Goal: Task Accomplishment & Management: Manage account settings

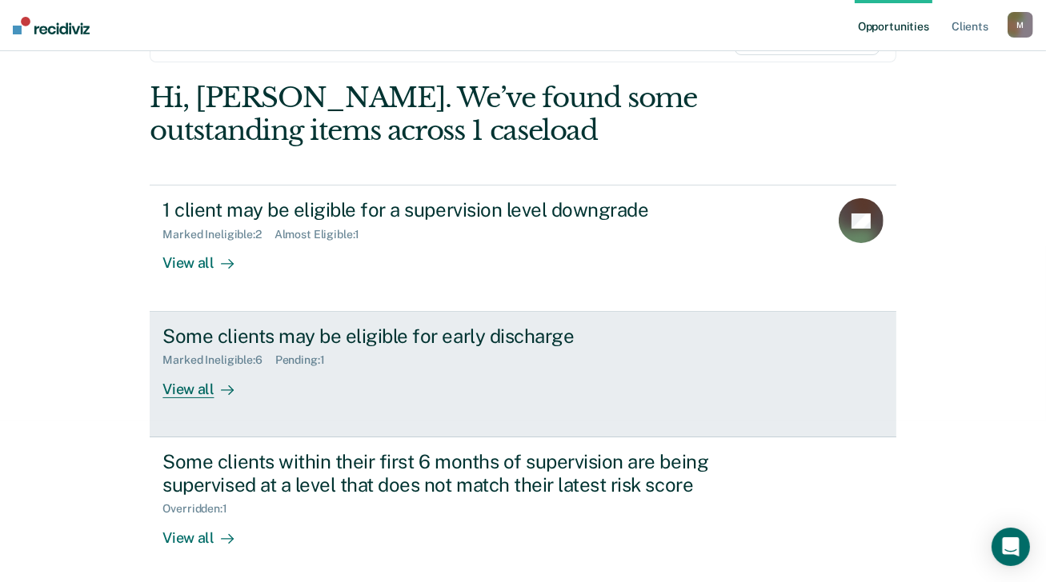
scroll to position [162, 0]
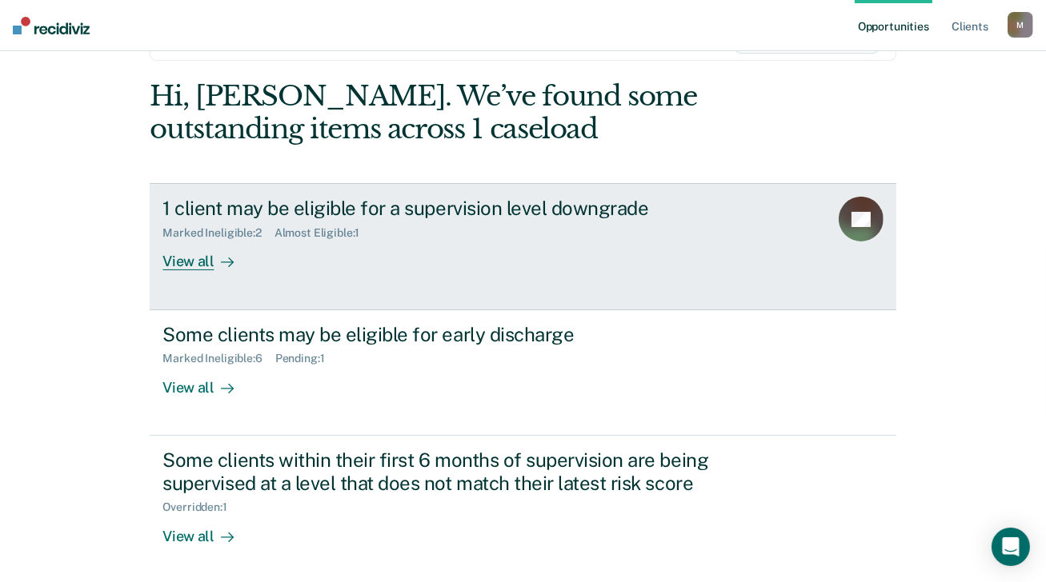
click at [186, 260] on div "View all" at bounding box center [207, 255] width 90 height 31
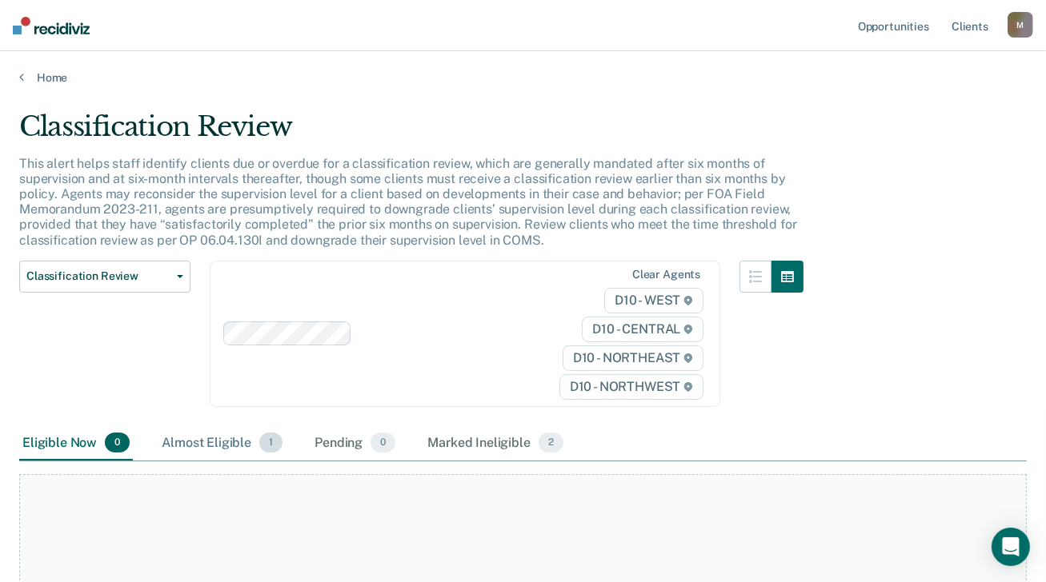
click at [216, 439] on div "Almost Eligible 1" at bounding box center [221, 443] width 127 height 35
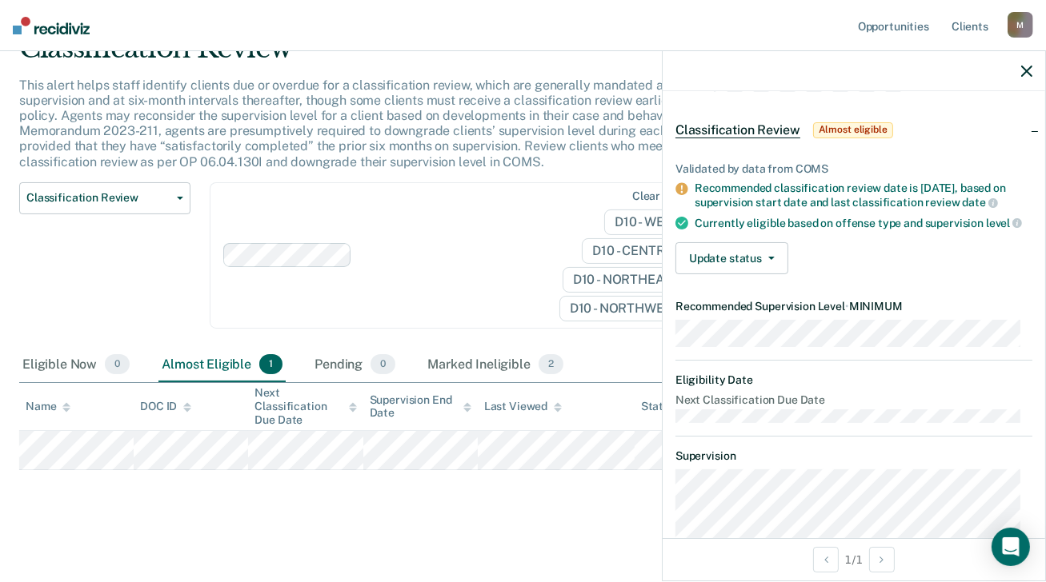
scroll to position [160, 0]
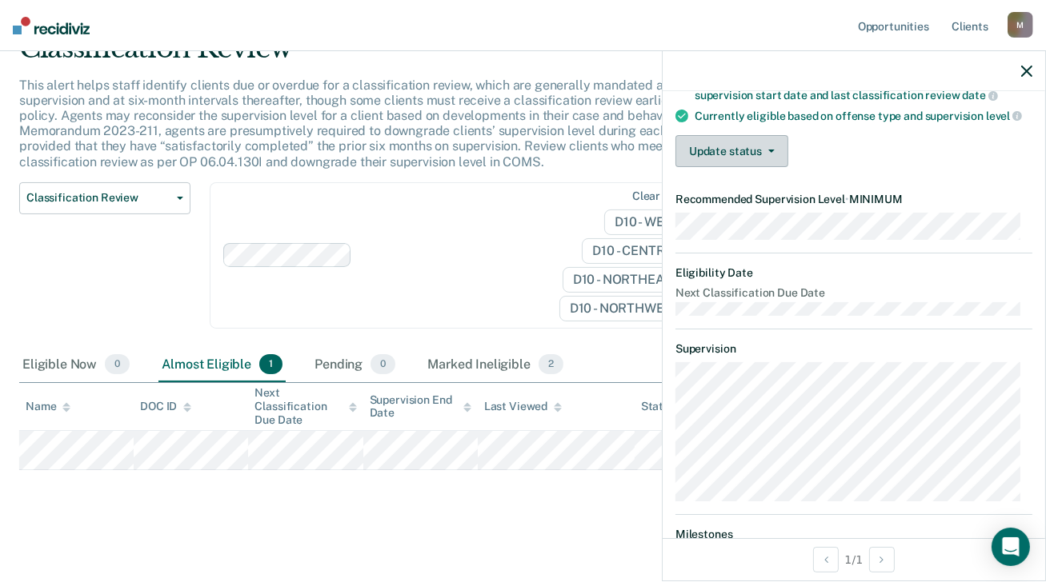
click at [774, 164] on button "Update status" at bounding box center [731, 151] width 113 height 32
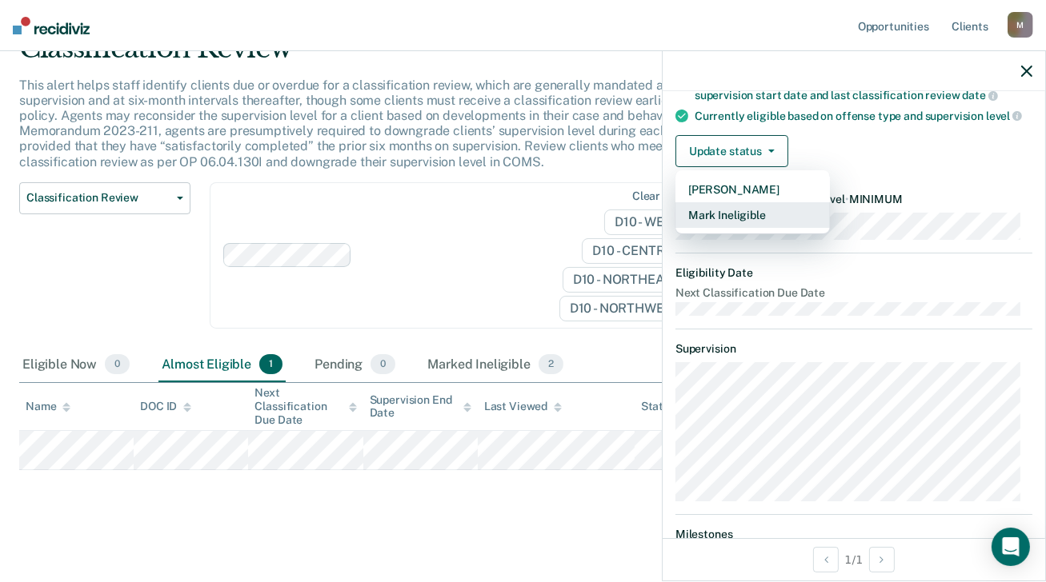
click at [766, 223] on button "Mark Ineligible" at bounding box center [752, 215] width 154 height 26
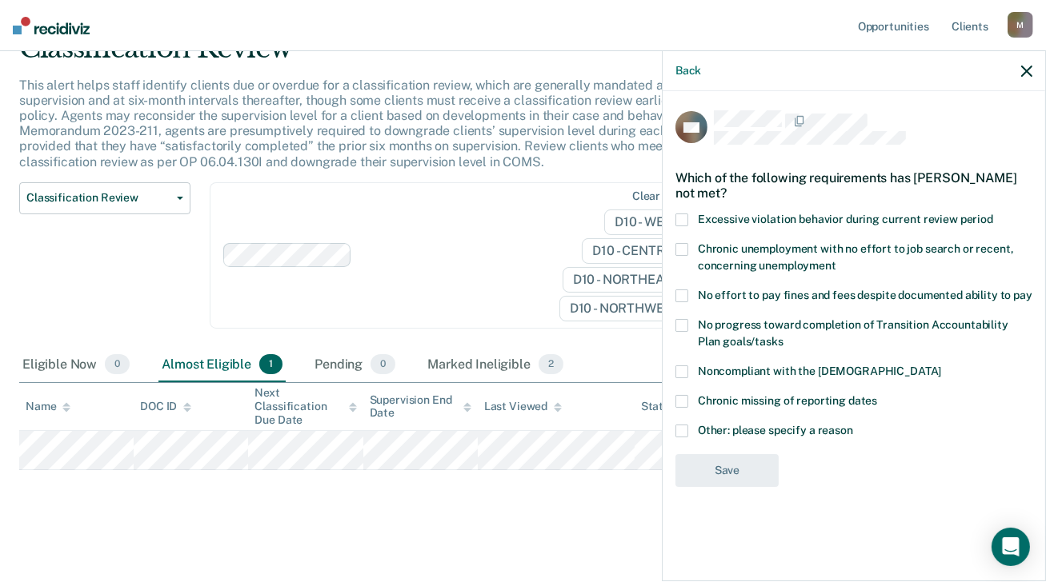
click at [686, 425] on span at bounding box center [681, 431] width 13 height 13
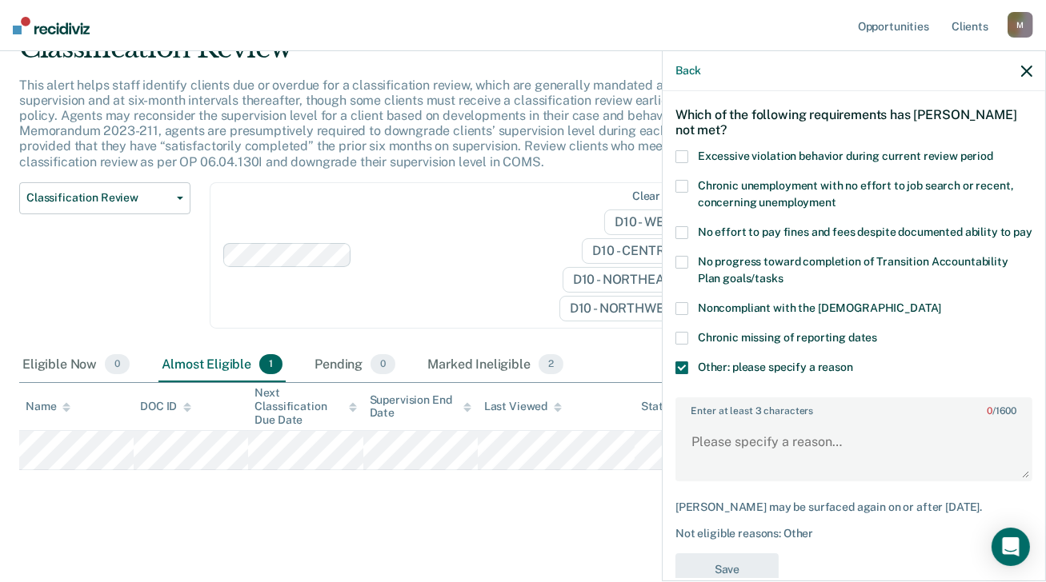
scroll to position [112, 0]
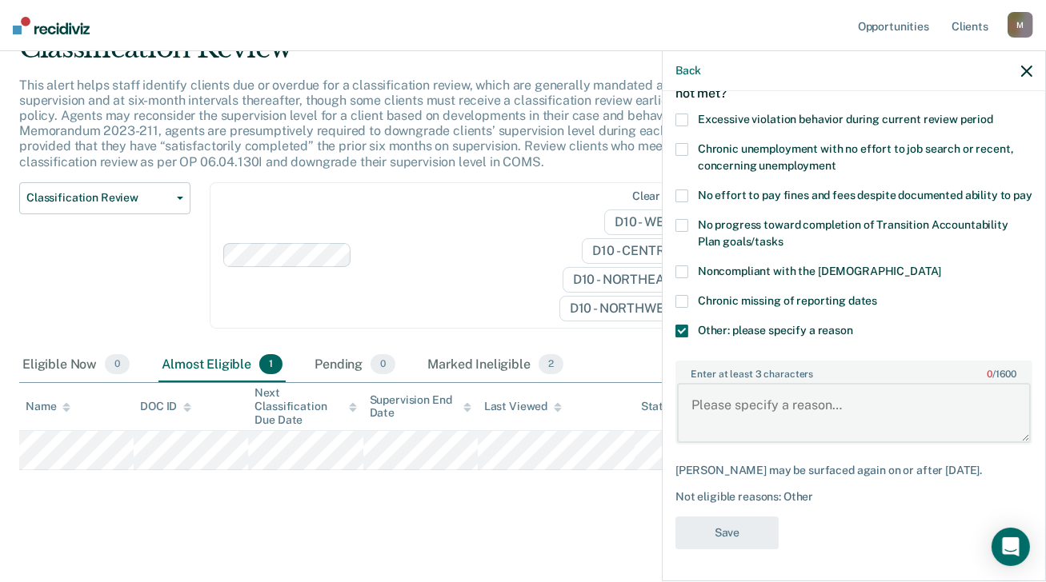
click at [722, 408] on textarea "Enter at least 3 characters 0 / 1600" at bounding box center [854, 412] width 354 height 59
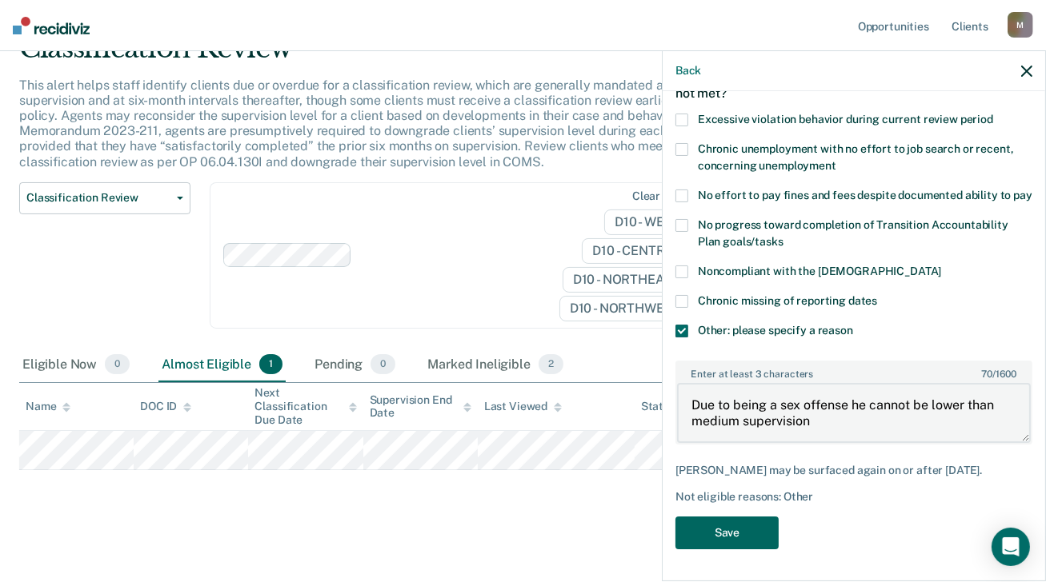
type textarea "Due to being a sex offense he cannot be lower than medium supervision"
click at [748, 534] on button "Save" at bounding box center [726, 533] width 103 height 33
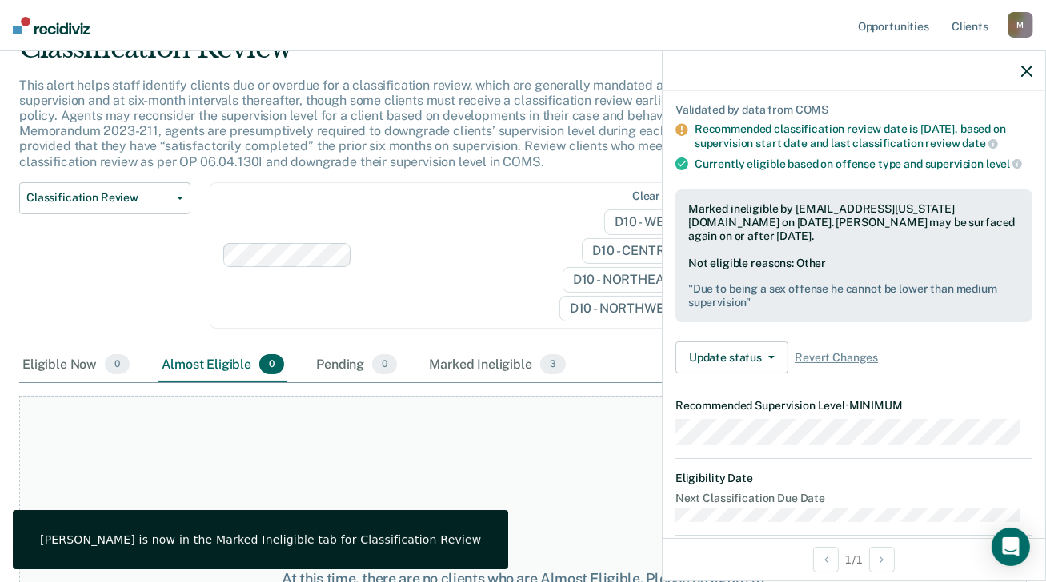
click at [1027, 73] on icon "button" at bounding box center [1026, 71] width 11 height 11
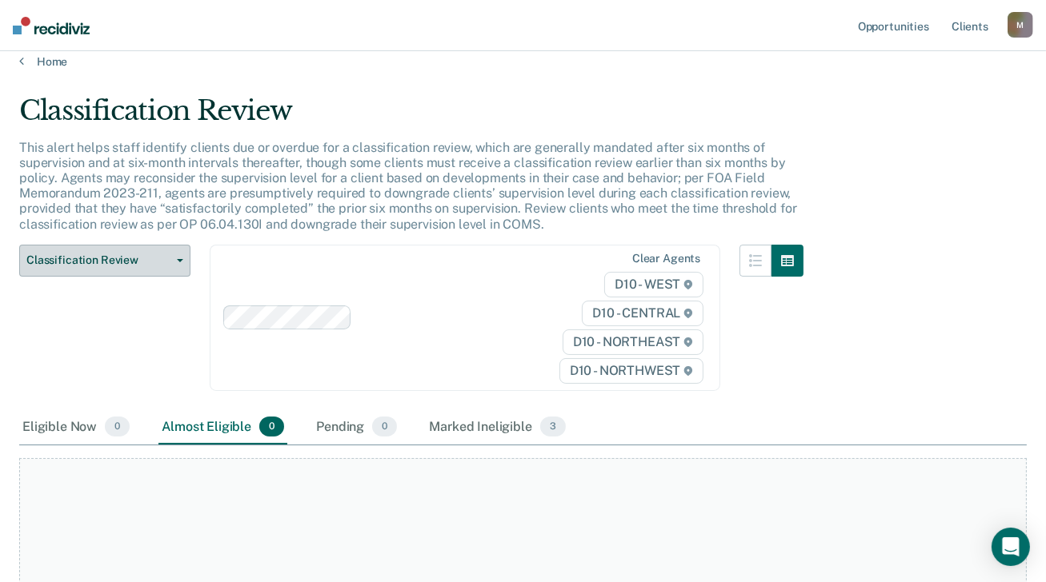
scroll to position [0, 0]
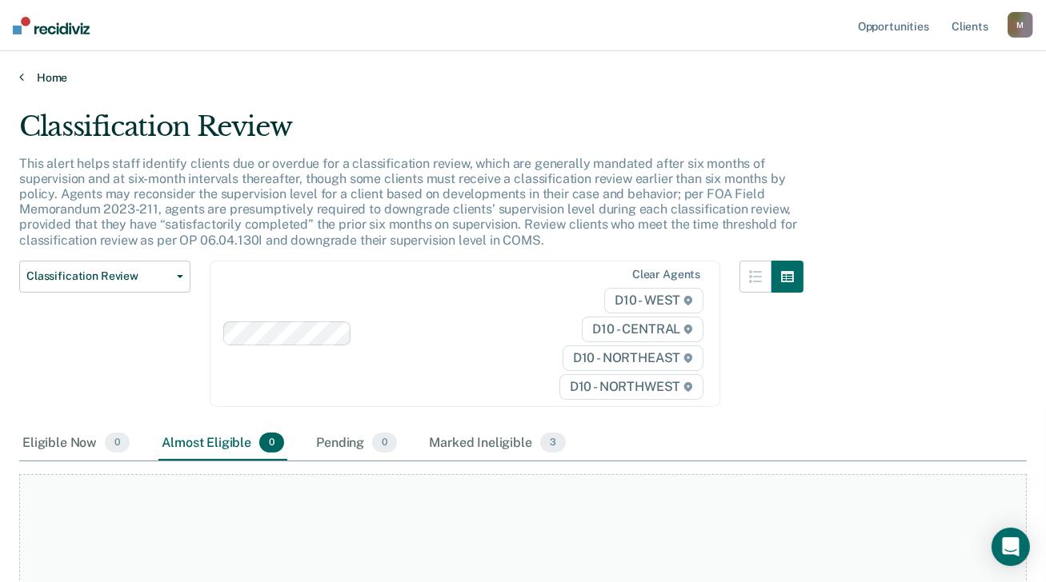
click at [53, 78] on link "Home" at bounding box center [522, 77] width 1007 height 14
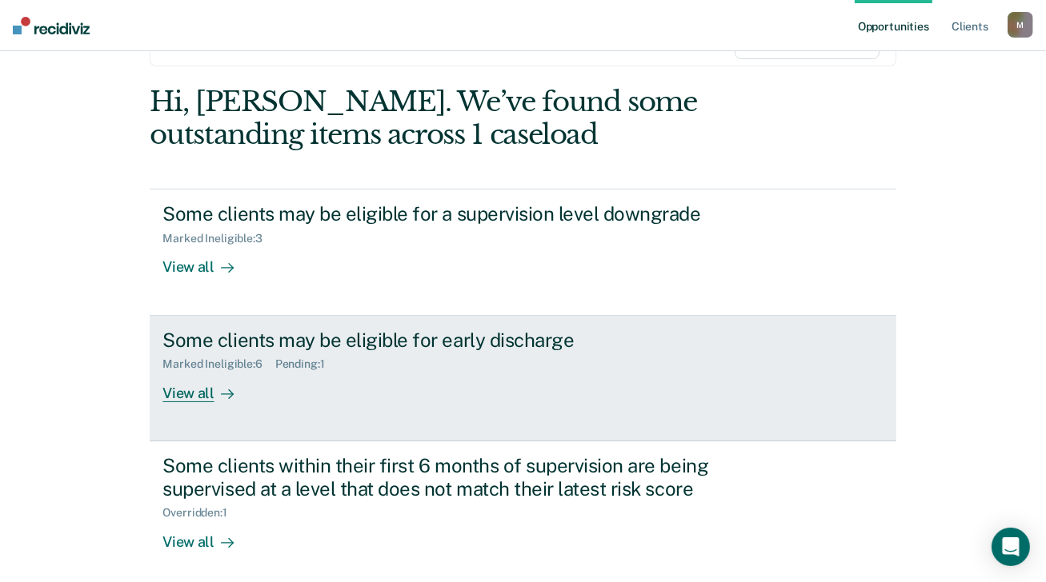
scroll to position [160, 0]
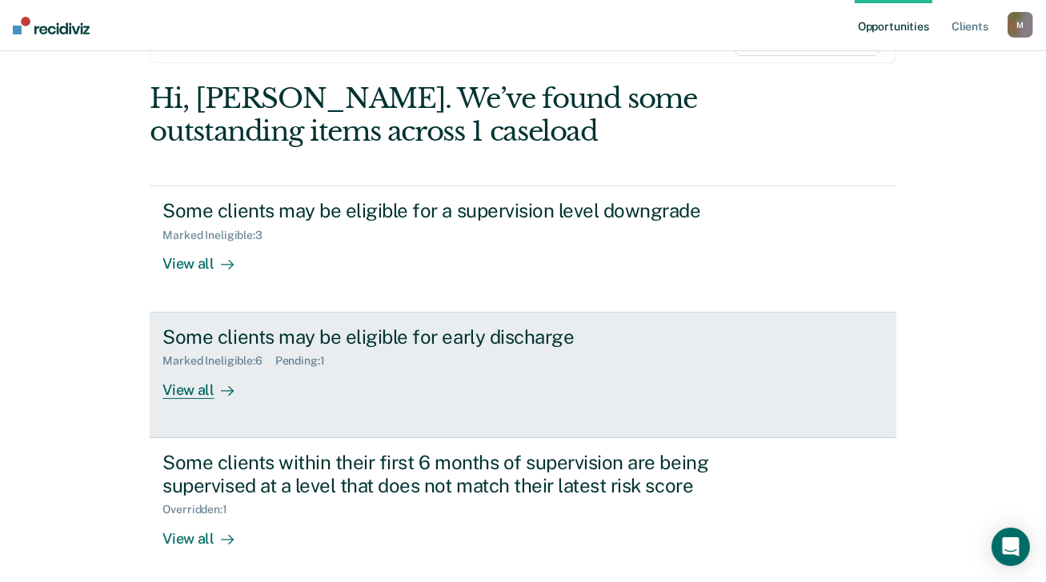
click at [182, 388] on div "View all" at bounding box center [207, 383] width 90 height 31
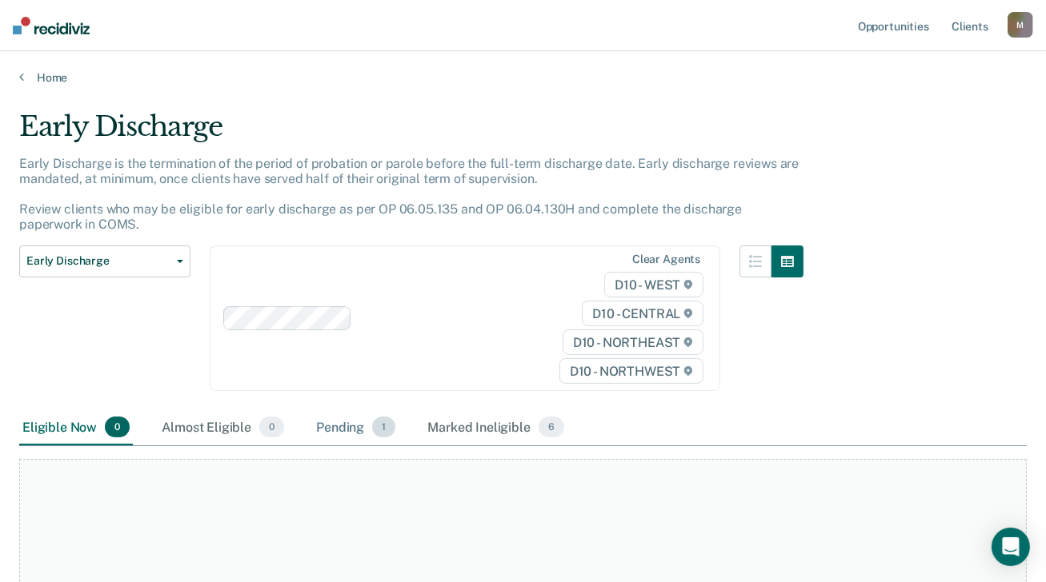
click at [346, 428] on div "Pending 1" at bounding box center [356, 427] width 86 height 35
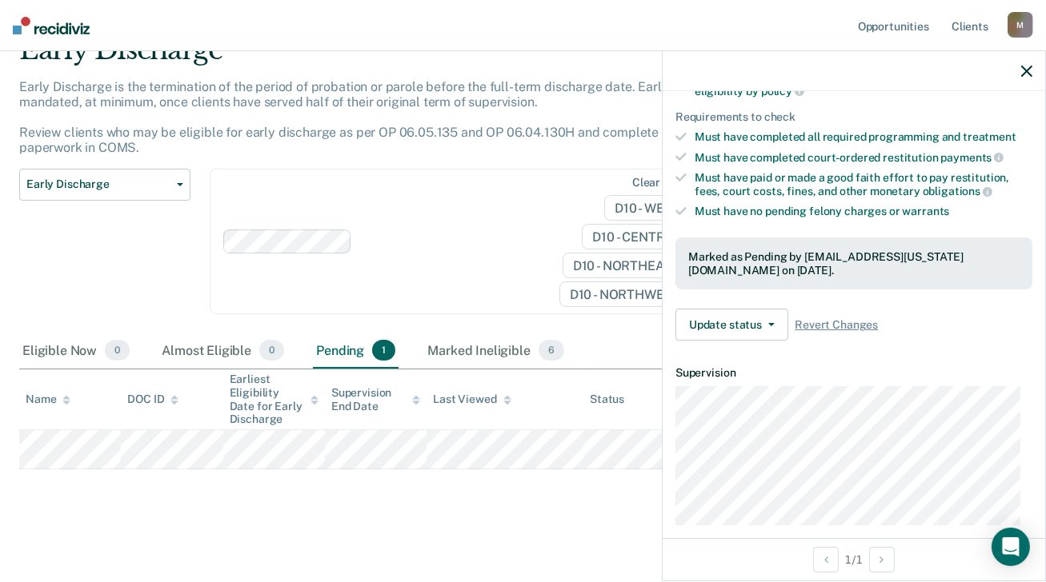
scroll to position [240, 0]
click at [773, 318] on button "Update status" at bounding box center [731, 324] width 113 height 32
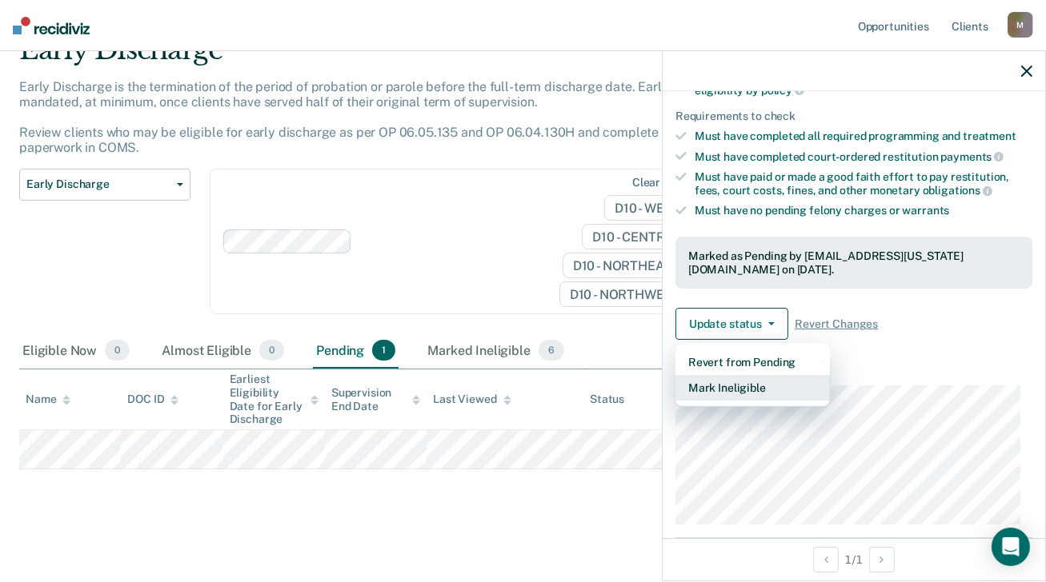
click at [751, 380] on button "Mark Ineligible" at bounding box center [752, 388] width 154 height 26
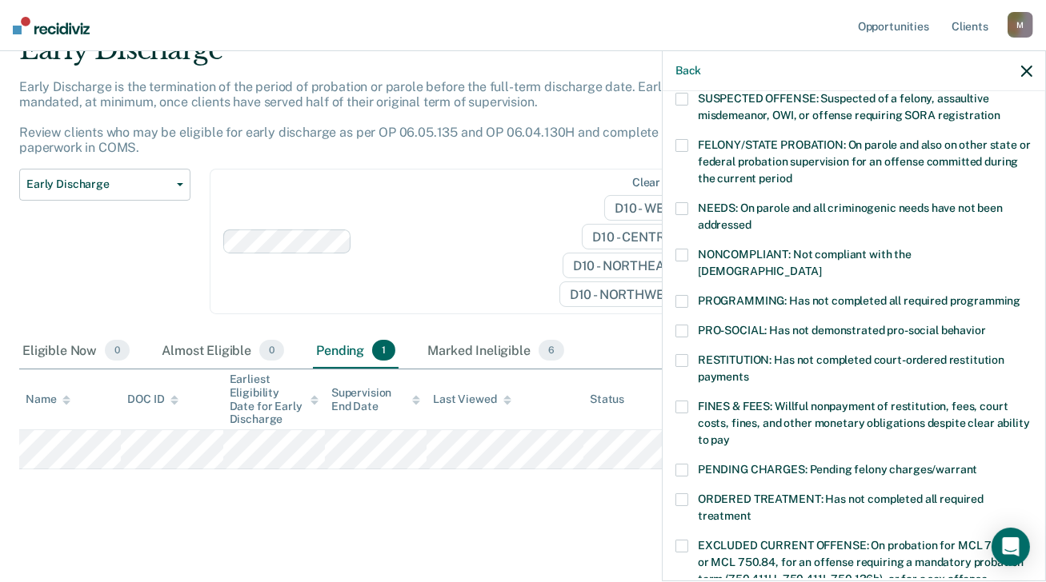
scroll to position [132, 0]
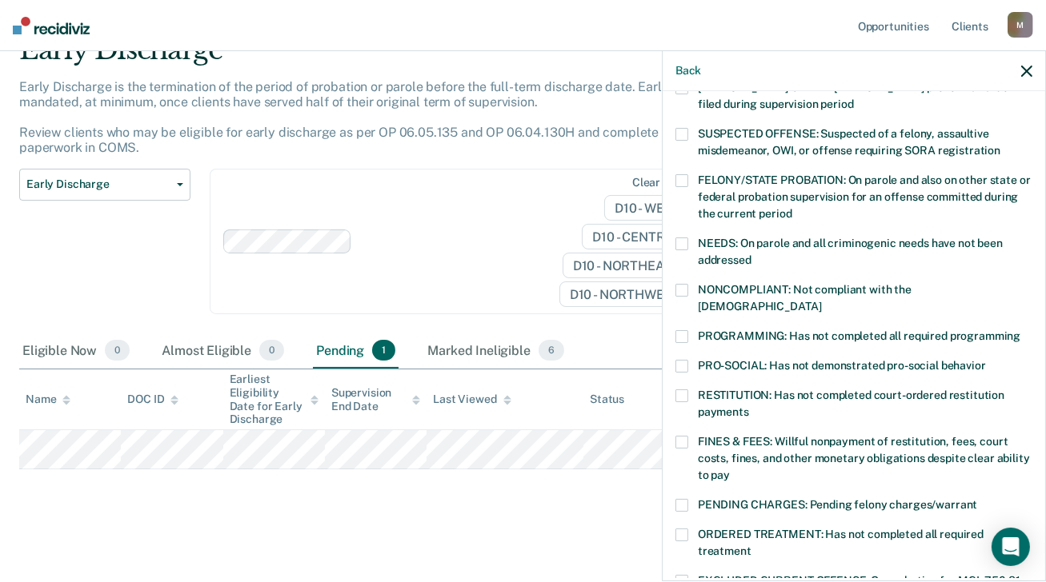
click at [686, 242] on span at bounding box center [681, 244] width 13 height 13
click at [685, 330] on span at bounding box center [681, 336] width 13 height 13
click at [682, 436] on span at bounding box center [681, 442] width 13 height 13
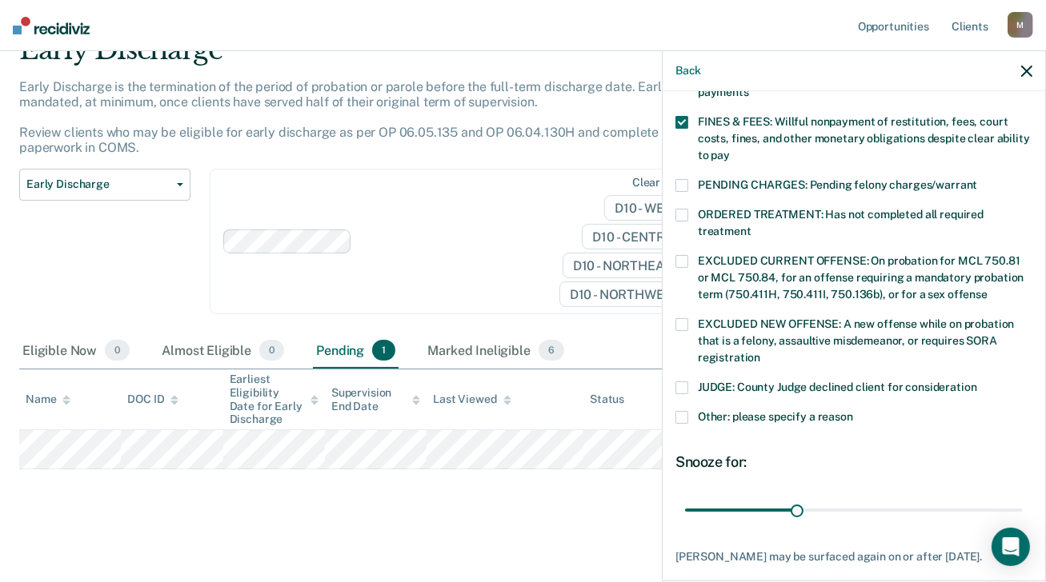
scroll to position [531, 0]
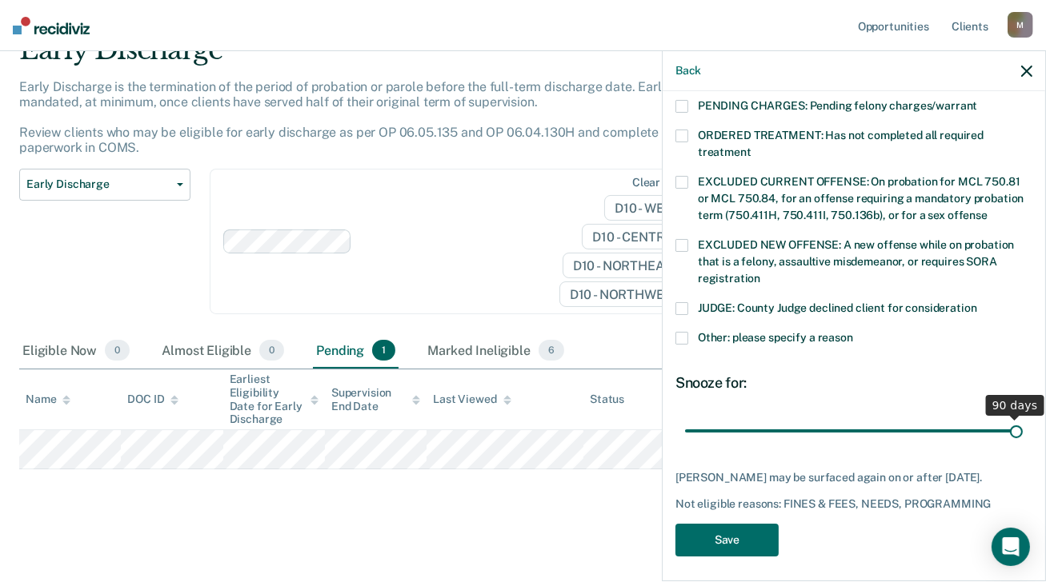
drag, startPoint x: 792, startPoint y: 411, endPoint x: 1031, endPoint y: 407, distance: 239.3
type input "90"
click at [1023, 418] on input "range" at bounding box center [854, 432] width 338 height 28
click at [732, 535] on button "Save" at bounding box center [726, 540] width 103 height 33
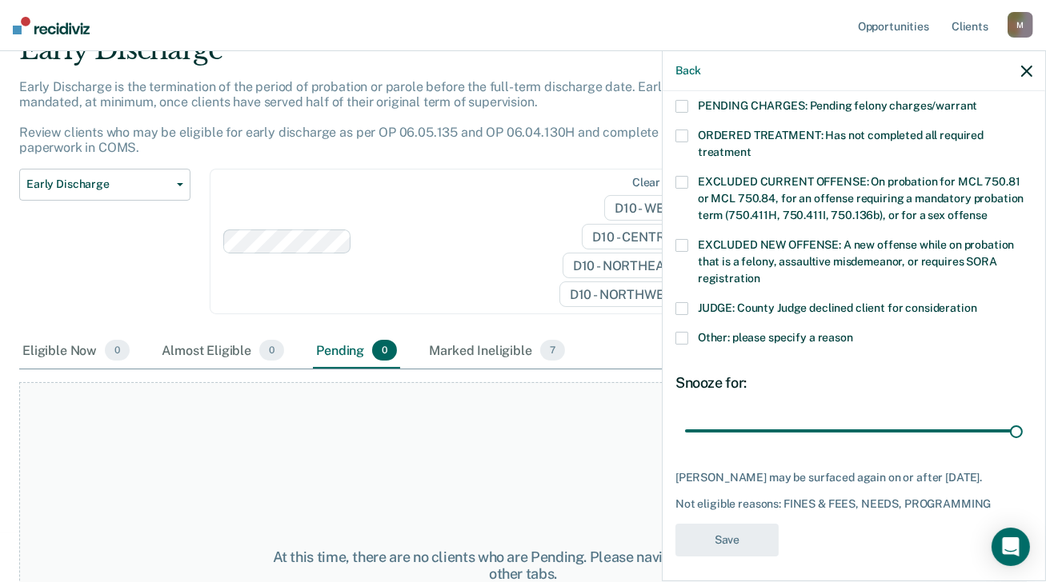
scroll to position [445, 0]
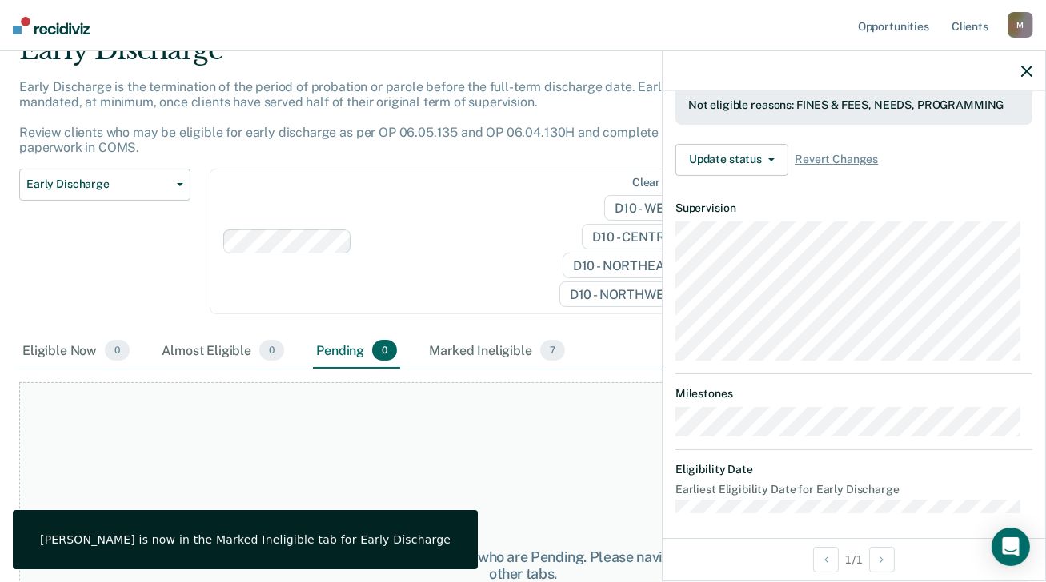
click at [510, 438] on div "At this time, there are no clients who are Pending. Please navigate to one of t…" at bounding box center [522, 565] width 1007 height 367
click at [1024, 67] on icon "button" at bounding box center [1026, 71] width 11 height 11
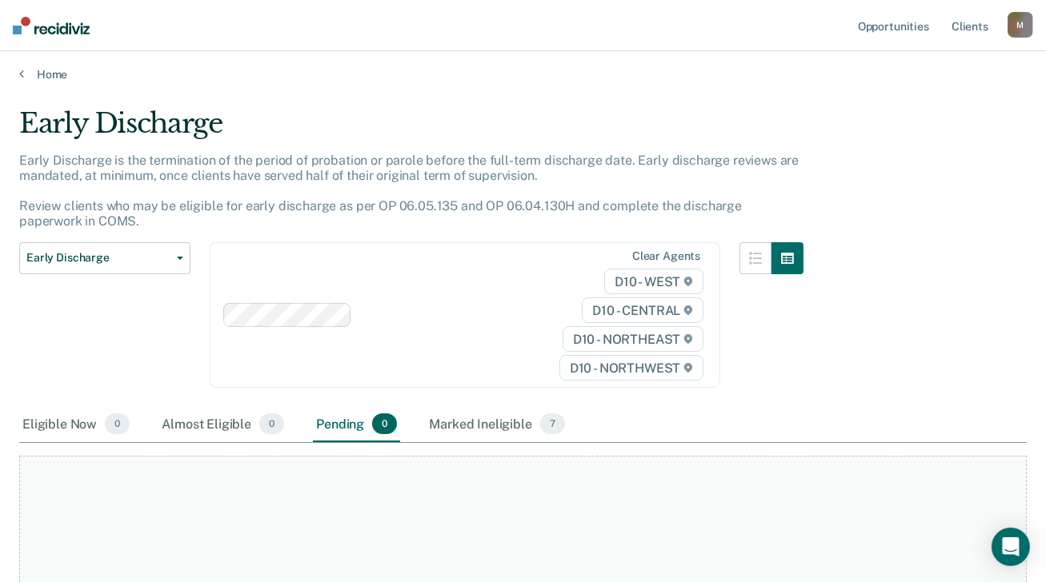
scroll to position [0, 0]
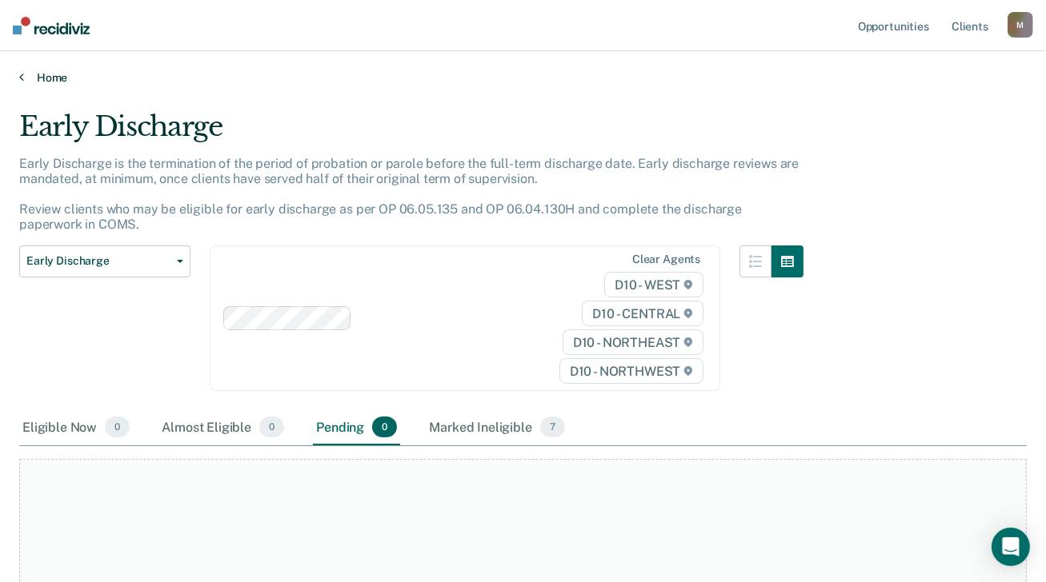
click at [51, 80] on link "Home" at bounding box center [522, 77] width 1007 height 14
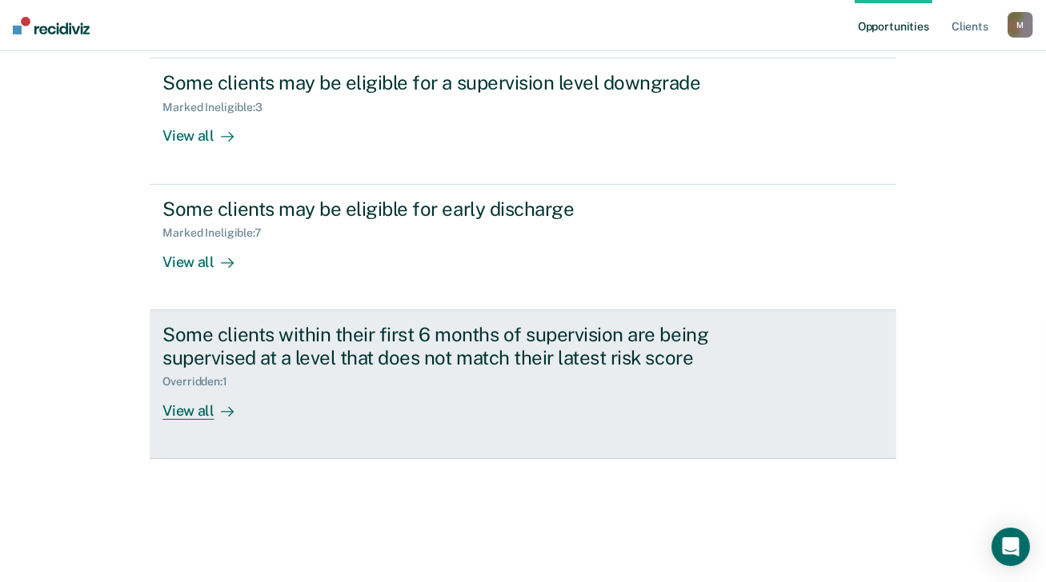
scroll to position [289, 0]
click at [198, 378] on div "Overridden : 1" at bounding box center [200, 381] width 77 height 14
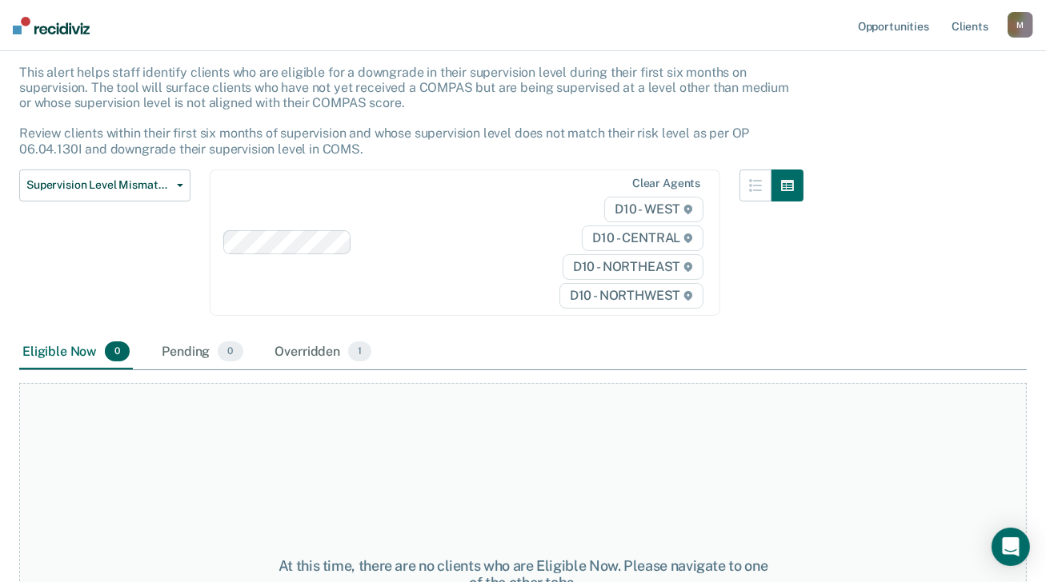
scroll to position [160, 0]
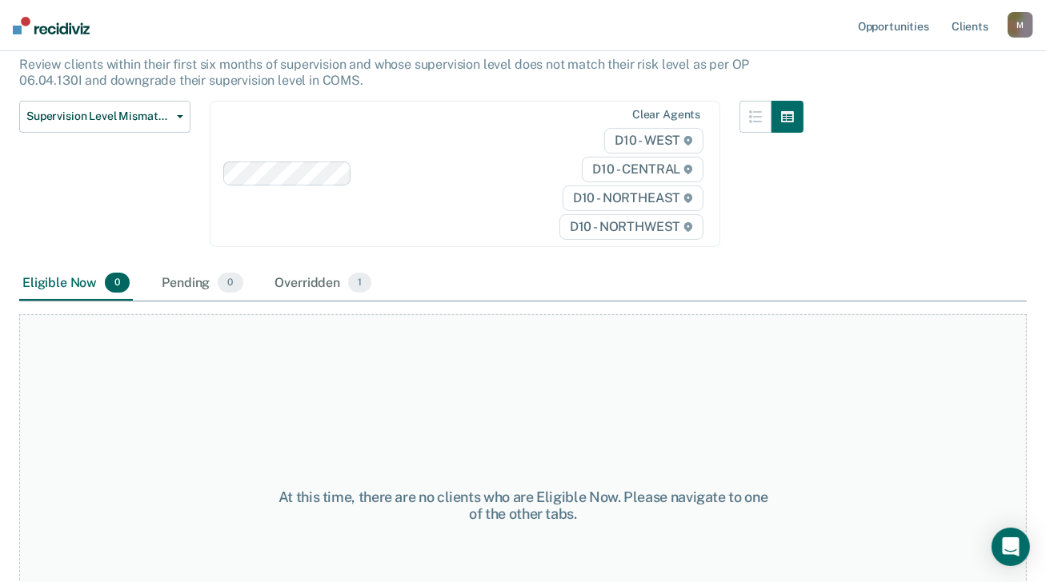
click at [304, 279] on div "Overridden 1" at bounding box center [323, 283] width 103 height 35
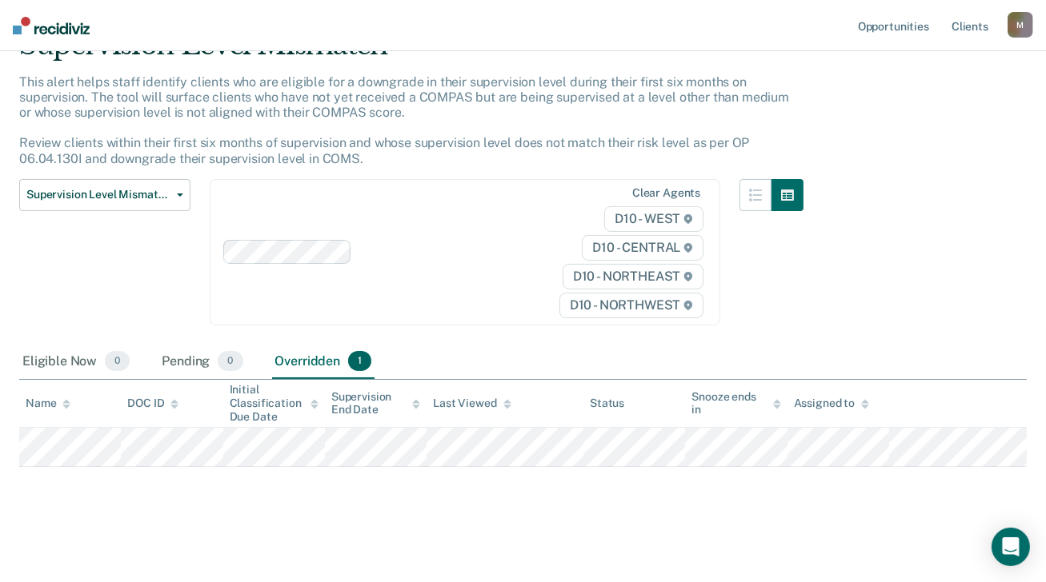
scroll to position [78, 0]
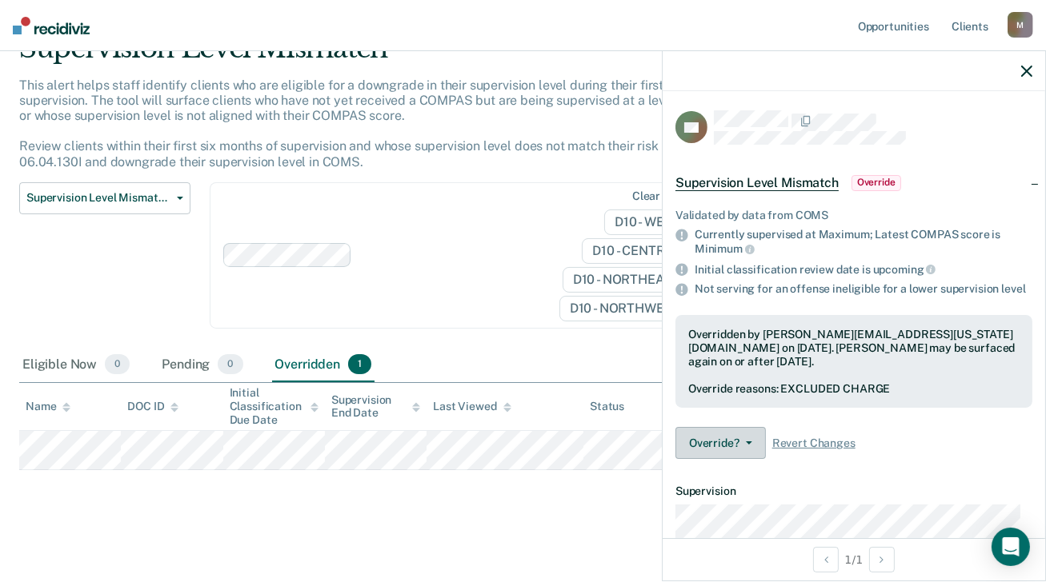
click at [750, 450] on button "Override?" at bounding box center [720, 443] width 90 height 32
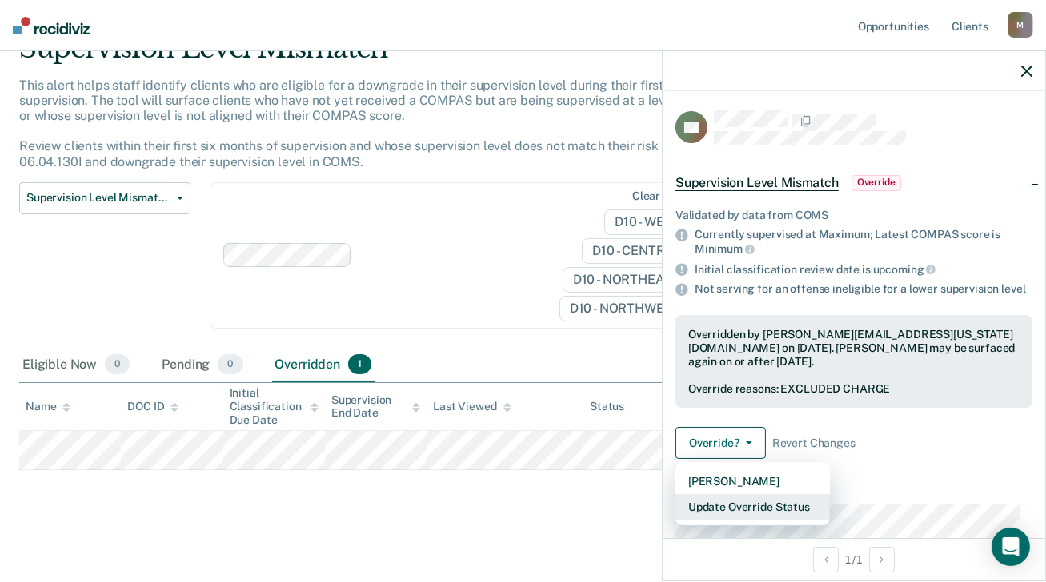
click at [762, 520] on button "Update Override Status" at bounding box center [752, 507] width 154 height 26
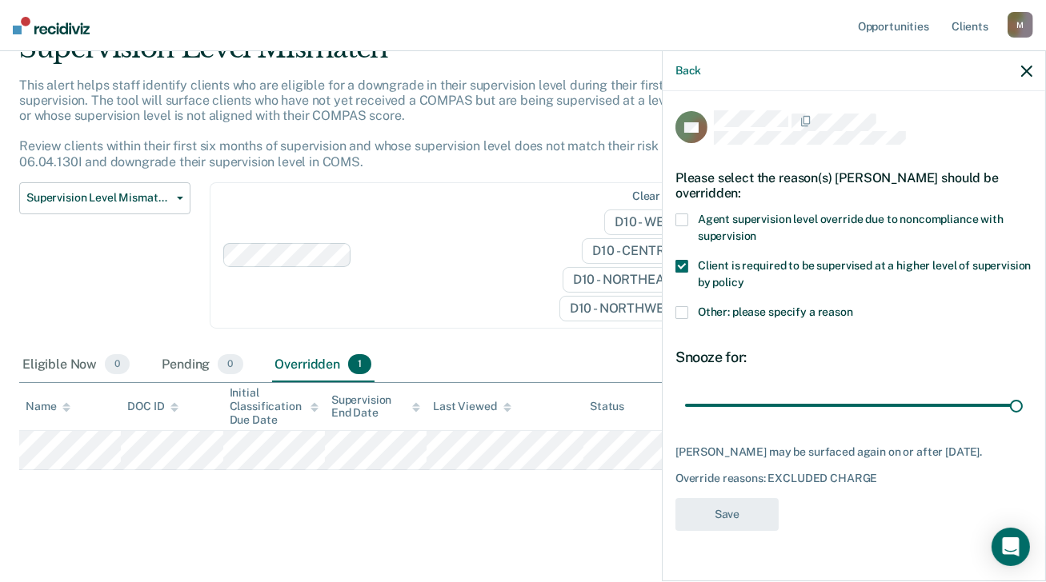
click at [1027, 67] on icon "button" at bounding box center [1026, 71] width 11 height 11
